Goal: Find specific page/section: Find specific page/section

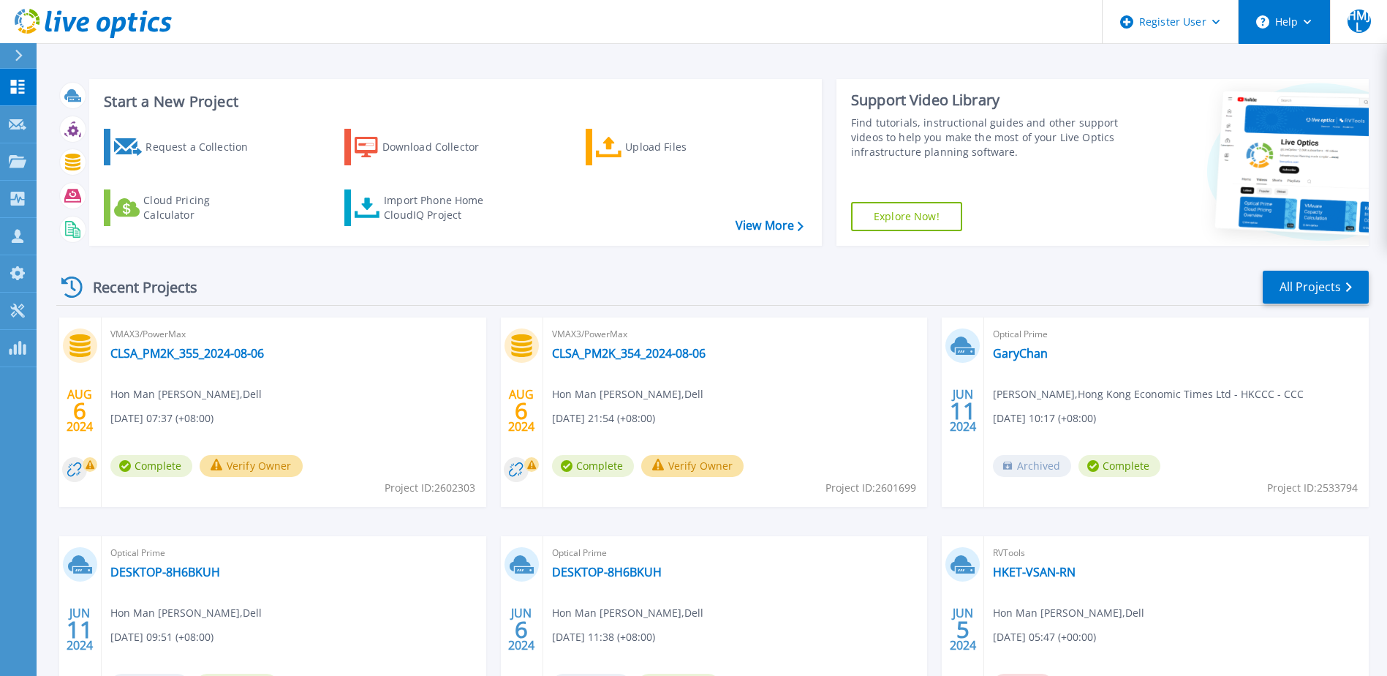
click at [1291, 26] on button "Help" at bounding box center [1284, 22] width 91 height 44
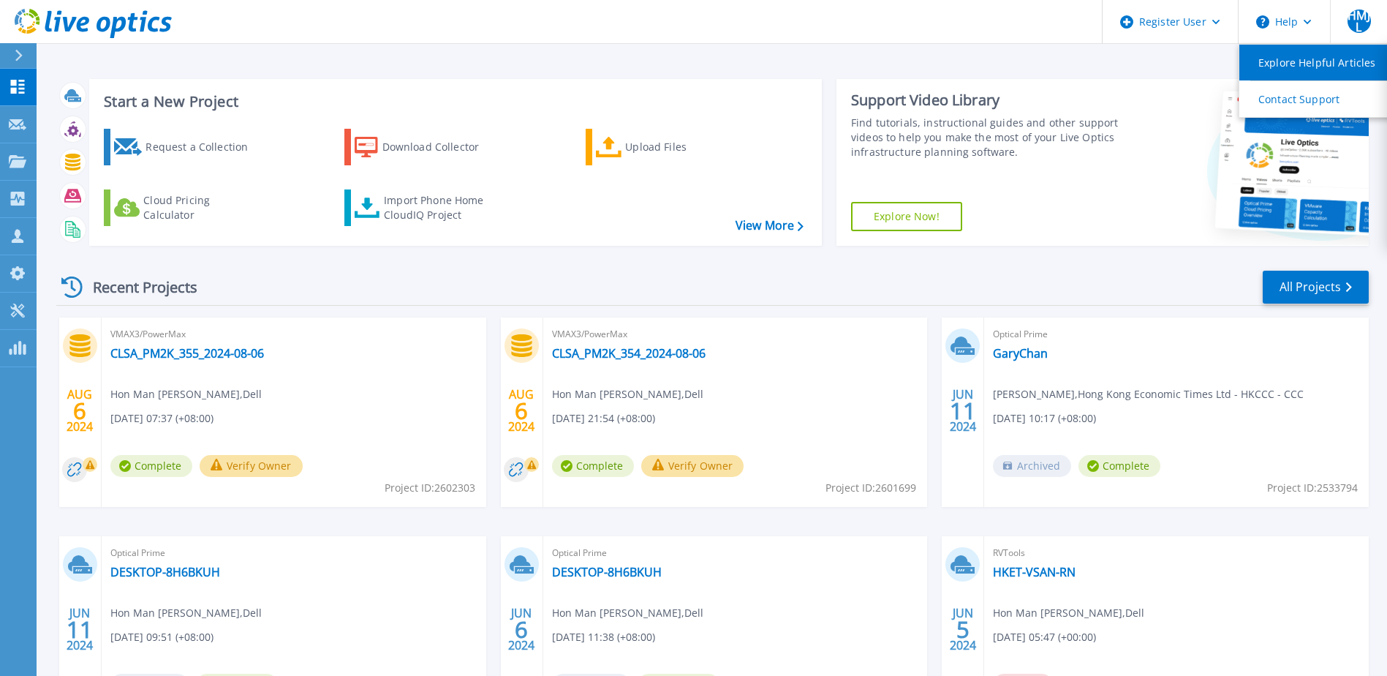
click at [1303, 67] on link "Explore Helpful Articles" at bounding box center [1321, 63] width 163 height 36
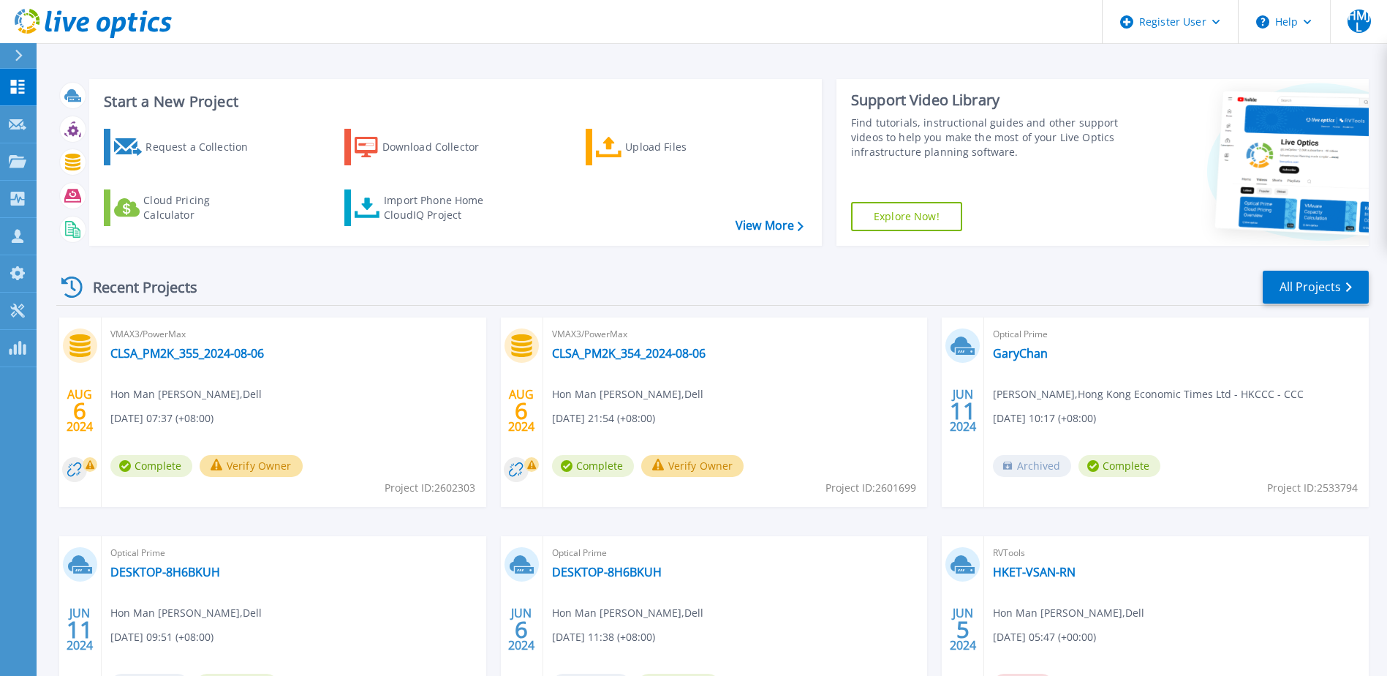
click at [18, 55] on icon at bounding box center [19, 56] width 8 height 12
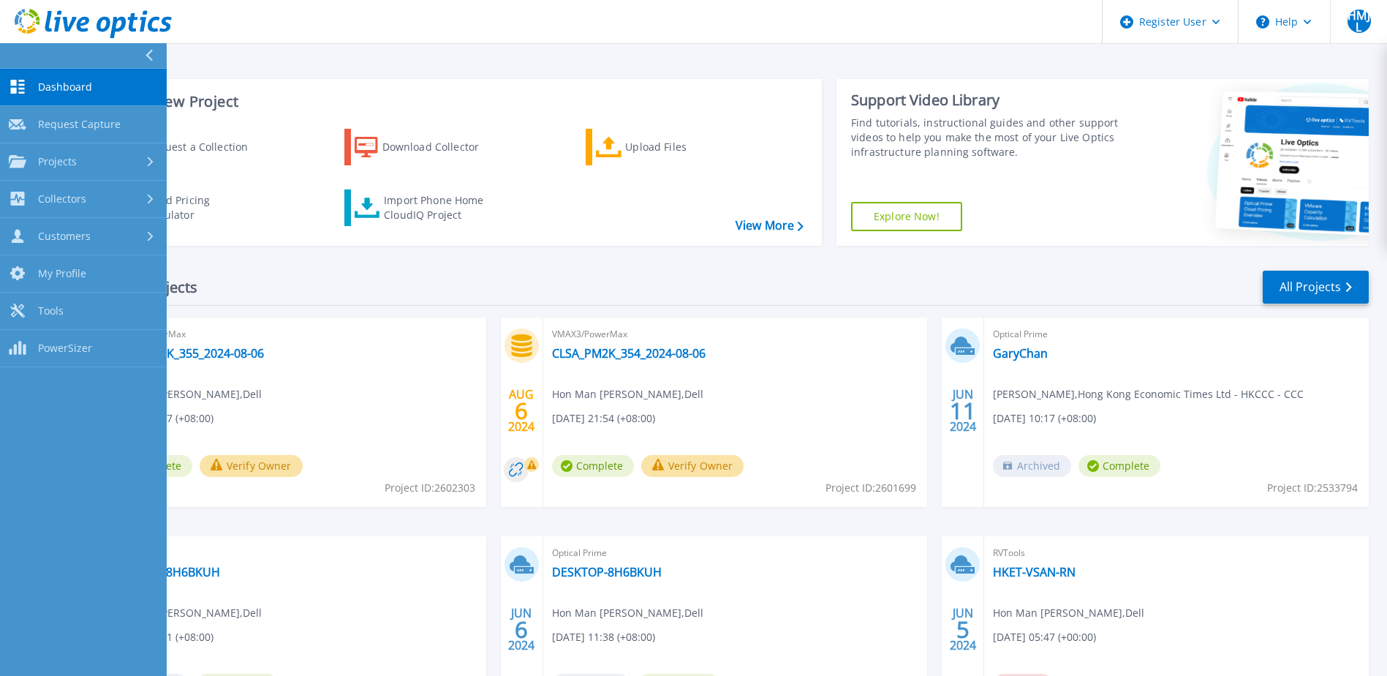
click at [144, 49] on div at bounding box center [154, 55] width 23 height 25
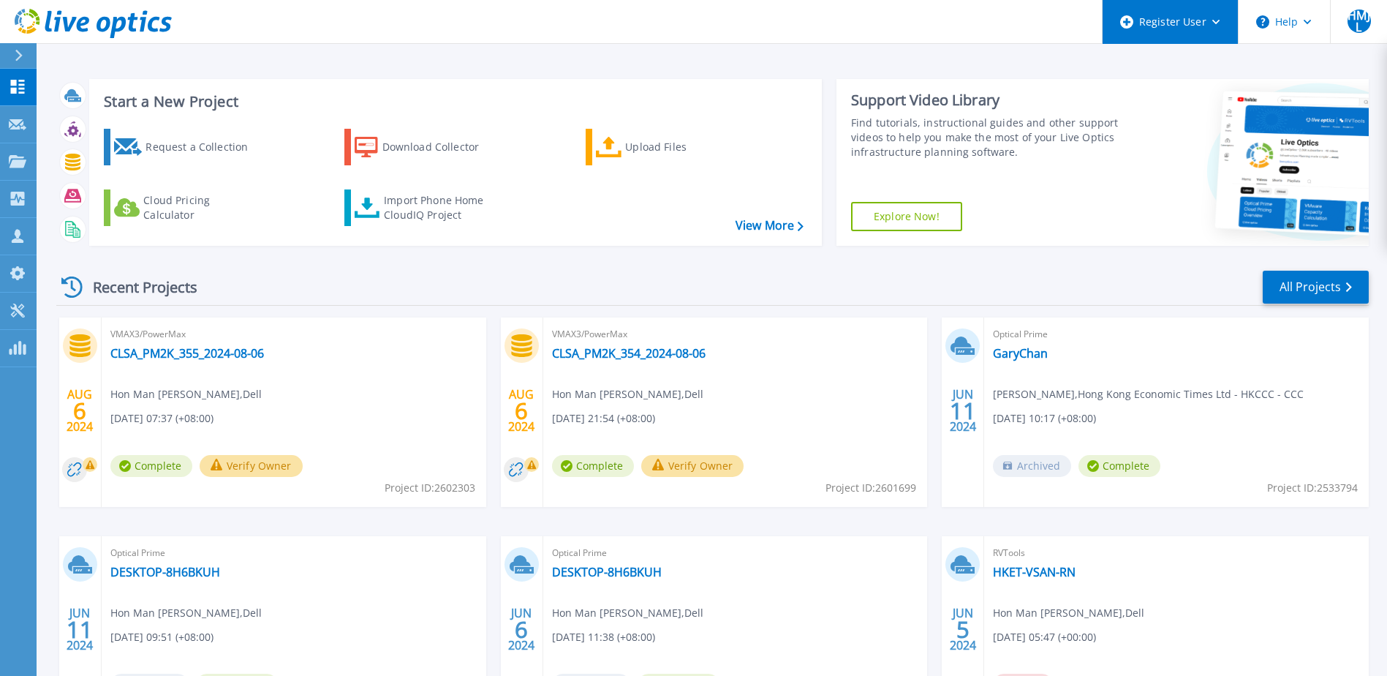
click at [1115, 24] on div "Register User" at bounding box center [1170, 22] width 135 height 44
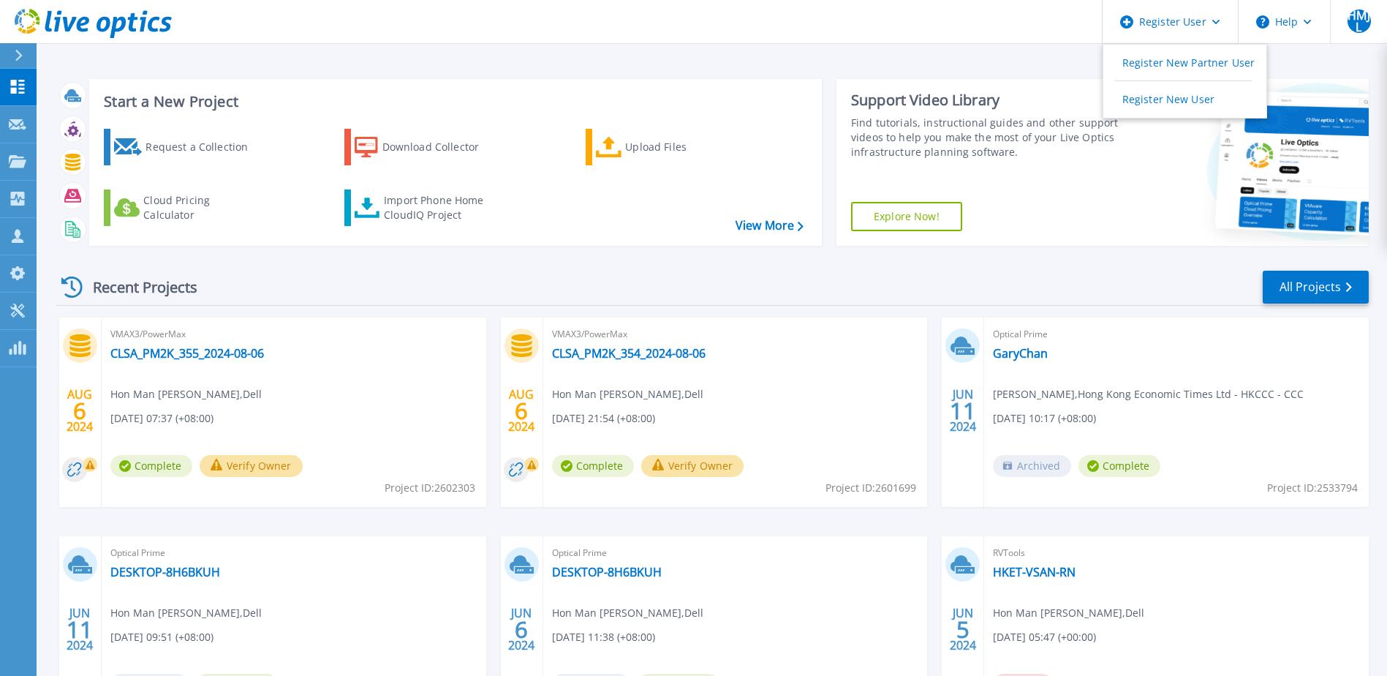
click at [1115, 55] on div "Start a New Project Request a Collection Download Collector Upload Files Cloud …" at bounding box center [712, 383] width 1351 height 766
click at [1115, 27] on span "HMJL" at bounding box center [1359, 21] width 23 height 23
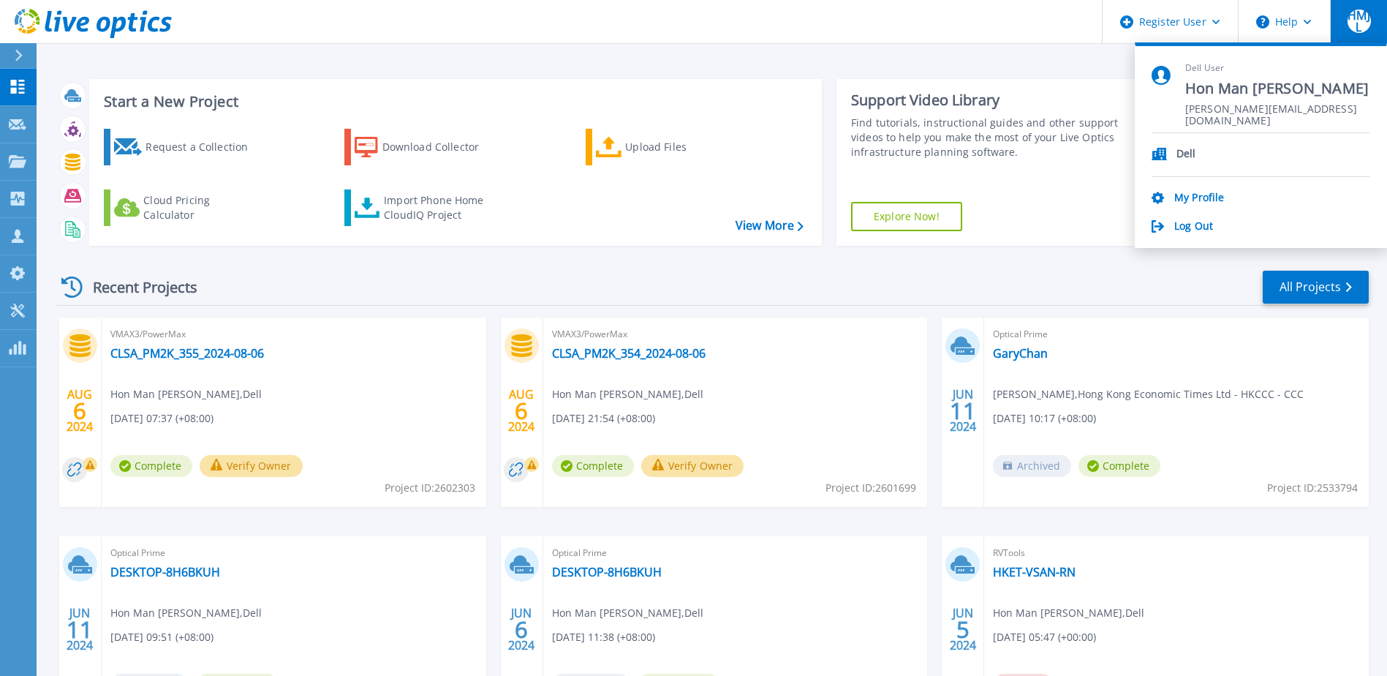
click at [972, 56] on div "Start a New Project Request a Collection Download Collector Upload Files Cloud …" at bounding box center [712, 383] width 1351 height 766
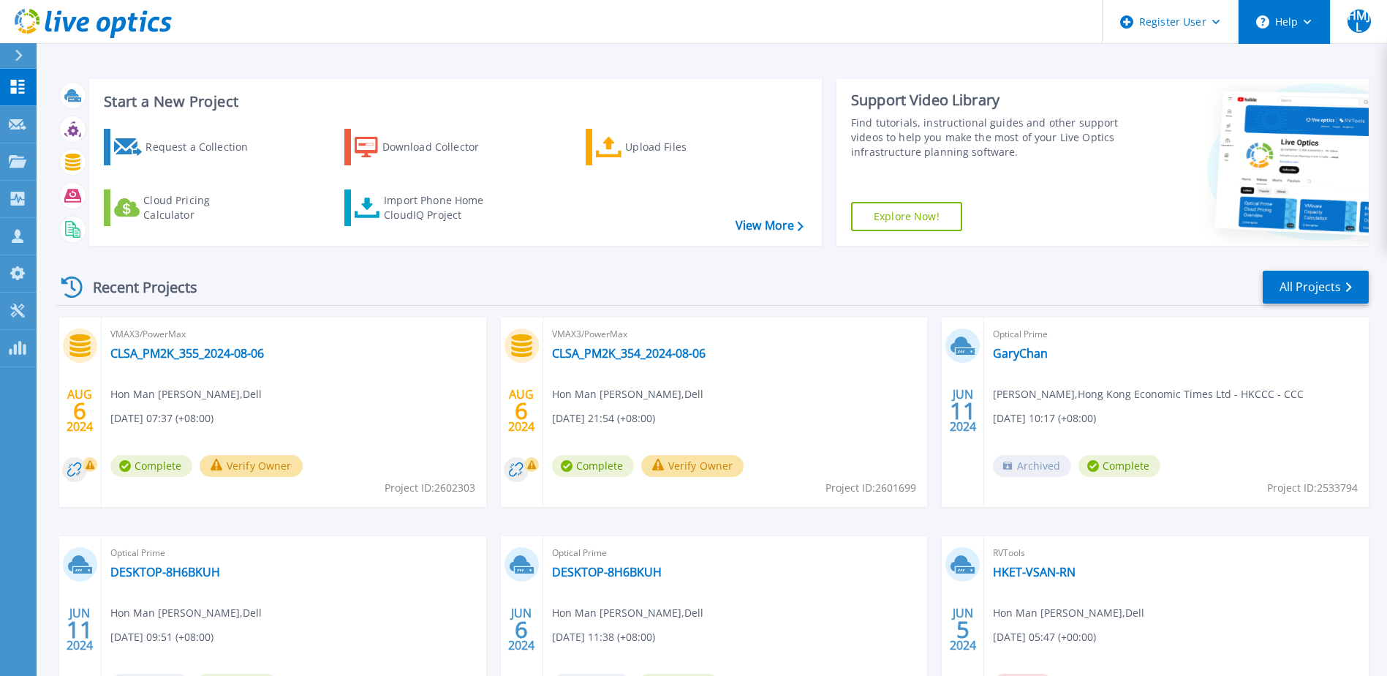
click at [1115, 24] on button "Help" at bounding box center [1284, 22] width 91 height 44
click at [1087, 74] on div "Start a New Project Request a Collection Download Collector Upload Files Cloud …" at bounding box center [712, 162] width 1313 height 190
click at [736, 290] on div "Recent Projects All Projects" at bounding box center [712, 287] width 1313 height 37
click at [13, 48] on div at bounding box center [24, 55] width 23 height 25
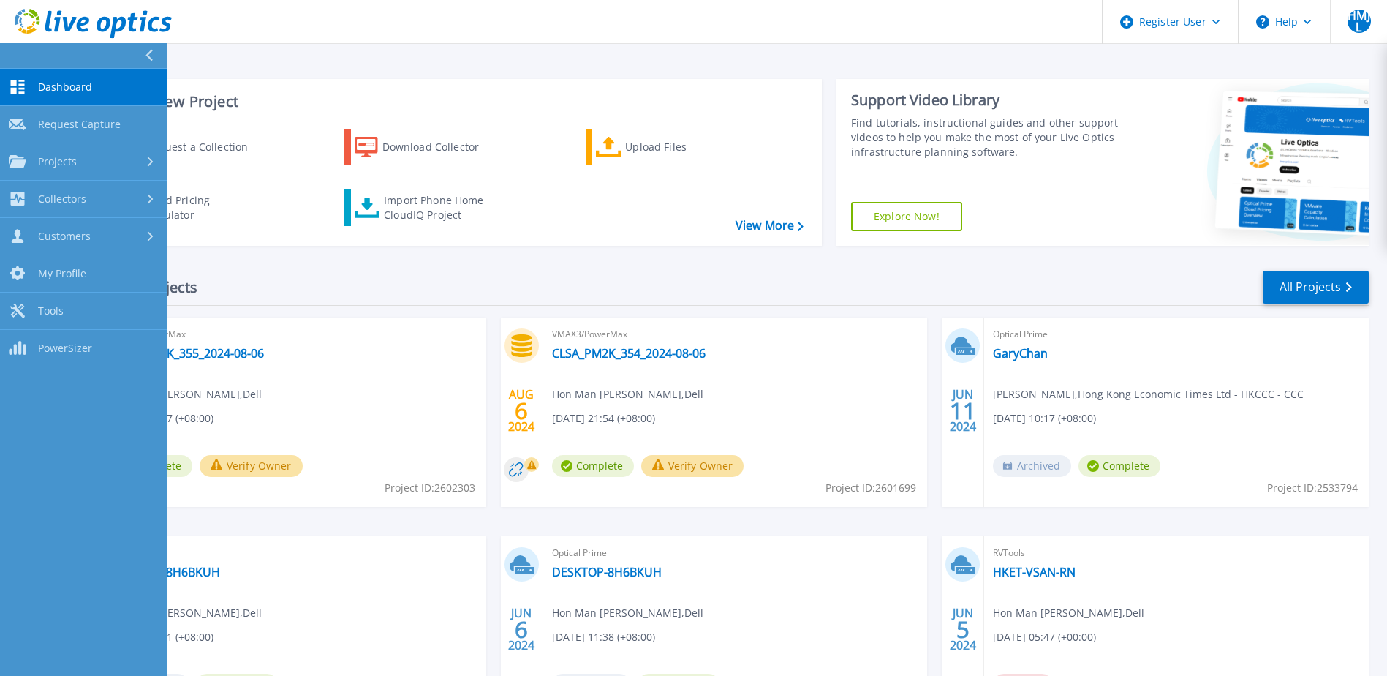
click at [13, 48] on button at bounding box center [83, 56] width 167 height 26
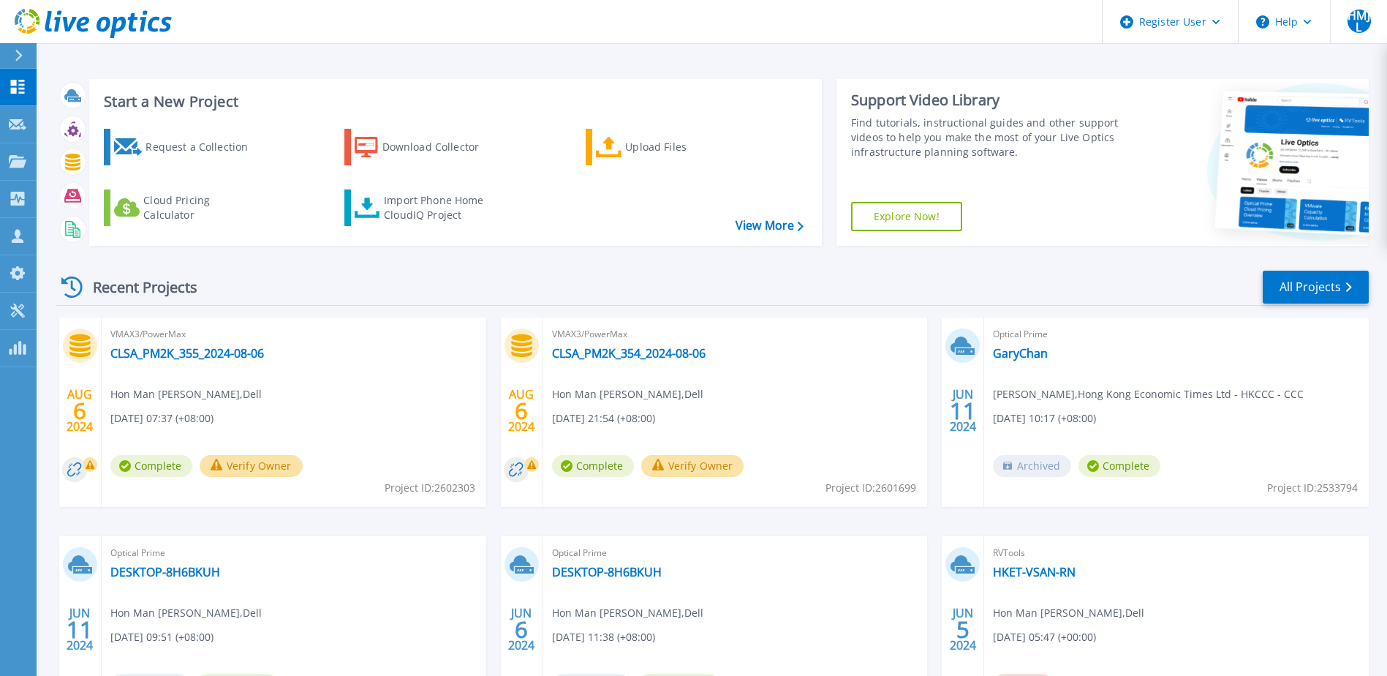
click at [169, 339] on span "VMAX3/PowerMax" at bounding box center [293, 334] width 367 height 16
click at [365, 459] on div "VMAX3/PowerMax CLSA_PM2K_355_2024-08-06 Hon Man Jose Leung , Dell 08/07/2024, 0…" at bounding box center [294, 411] width 385 height 189
click at [124, 386] on span "Hon Man Jose Leung , Dell" at bounding box center [185, 394] width 151 height 16
click at [78, 350] on icon at bounding box center [79, 345] width 20 height 23
click at [130, 332] on span "VMAX3/PowerMax" at bounding box center [293, 334] width 367 height 16
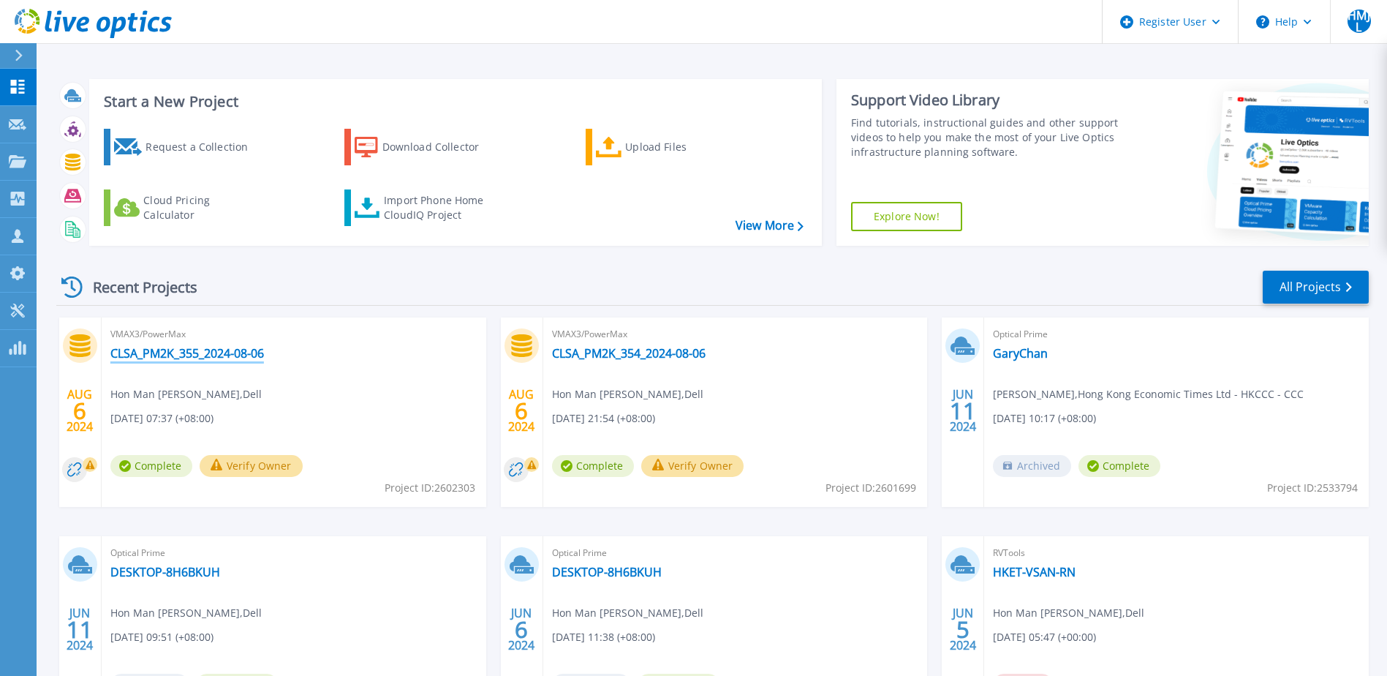
click at [140, 360] on link "CLSA_PM2K_355_2024-08-06" at bounding box center [187, 353] width 154 height 15
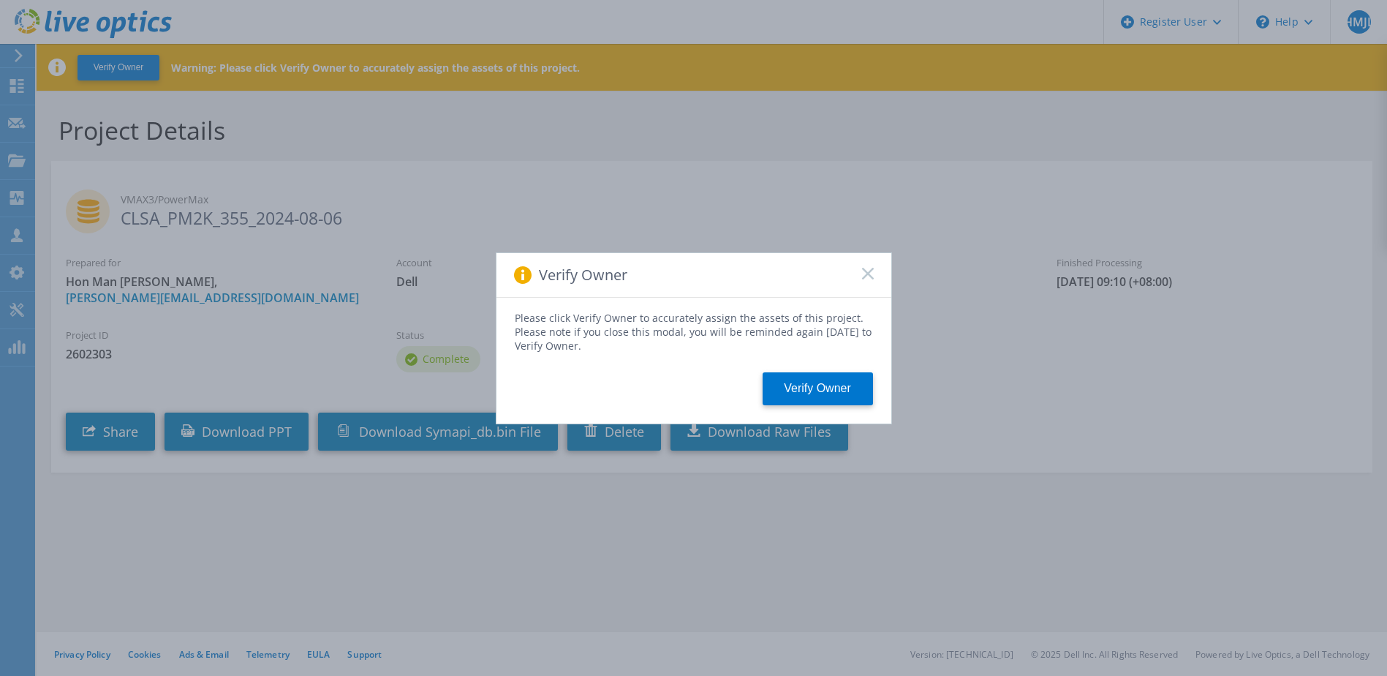
click at [872, 274] on icon at bounding box center [868, 274] width 12 height 12
